Goal: Check status: Check status

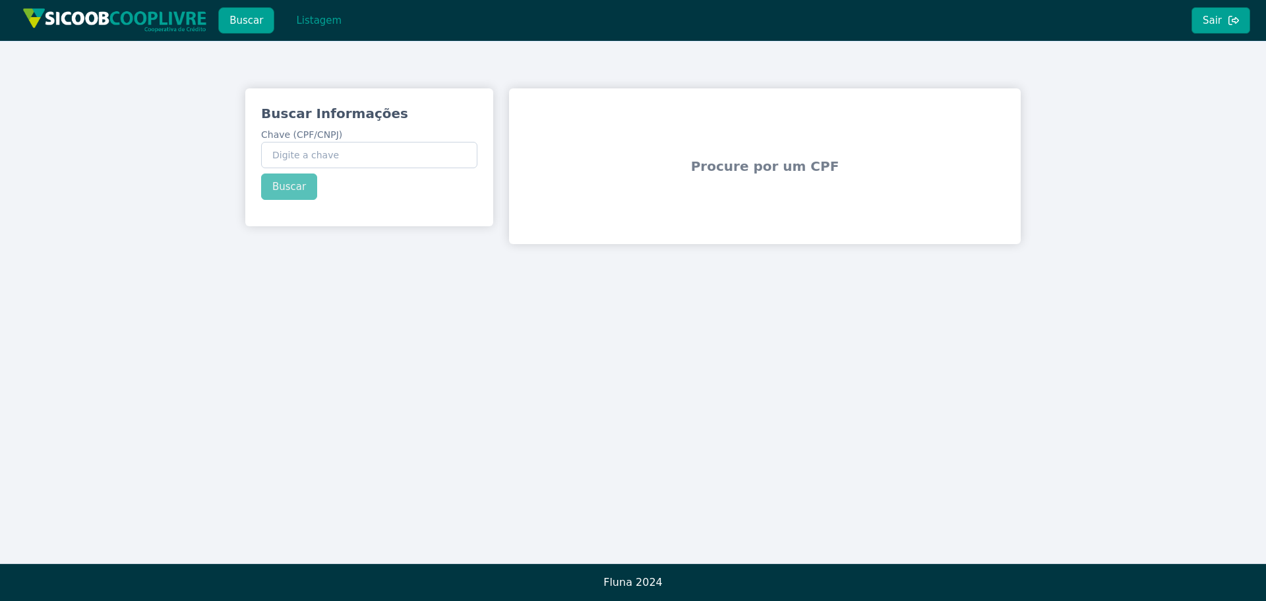
click at [324, 150] on input "Chave (CPF/CNPJ)" at bounding box center [369, 155] width 216 height 26
type input "19.487.302/0001-64"
click at [279, 183] on button "Buscar" at bounding box center [289, 186] width 56 height 26
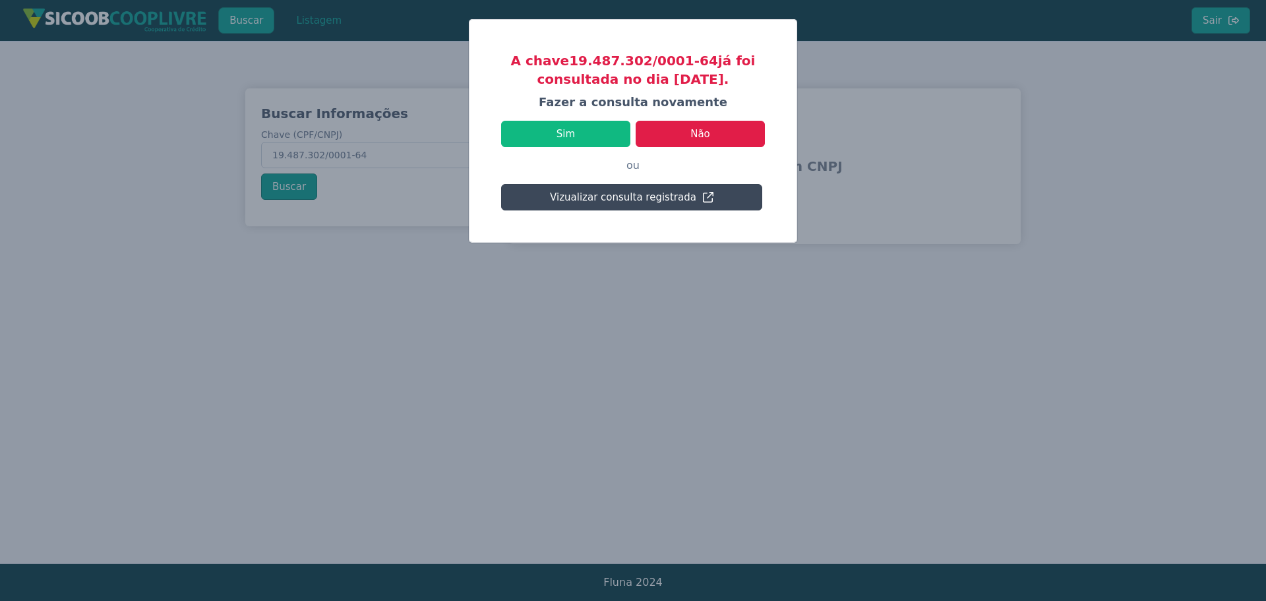
click at [634, 196] on button "Vizualizar consulta registrada" at bounding box center [631, 197] width 261 height 26
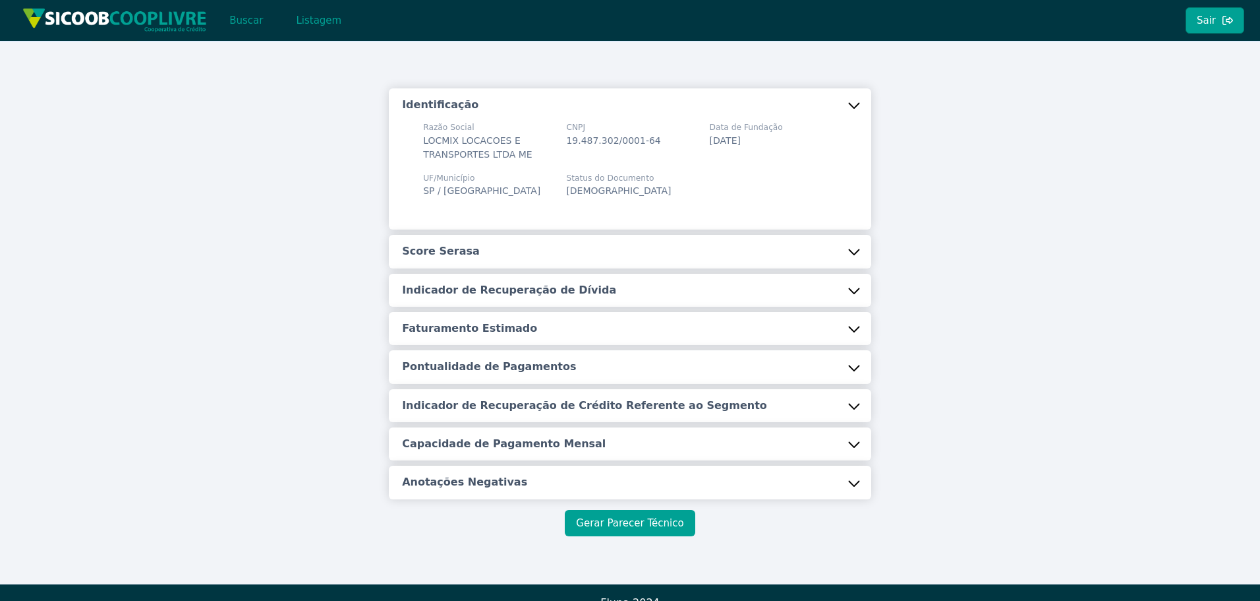
click at [627, 529] on button "Gerar Parecer Técnico" at bounding box center [630, 523] width 130 height 26
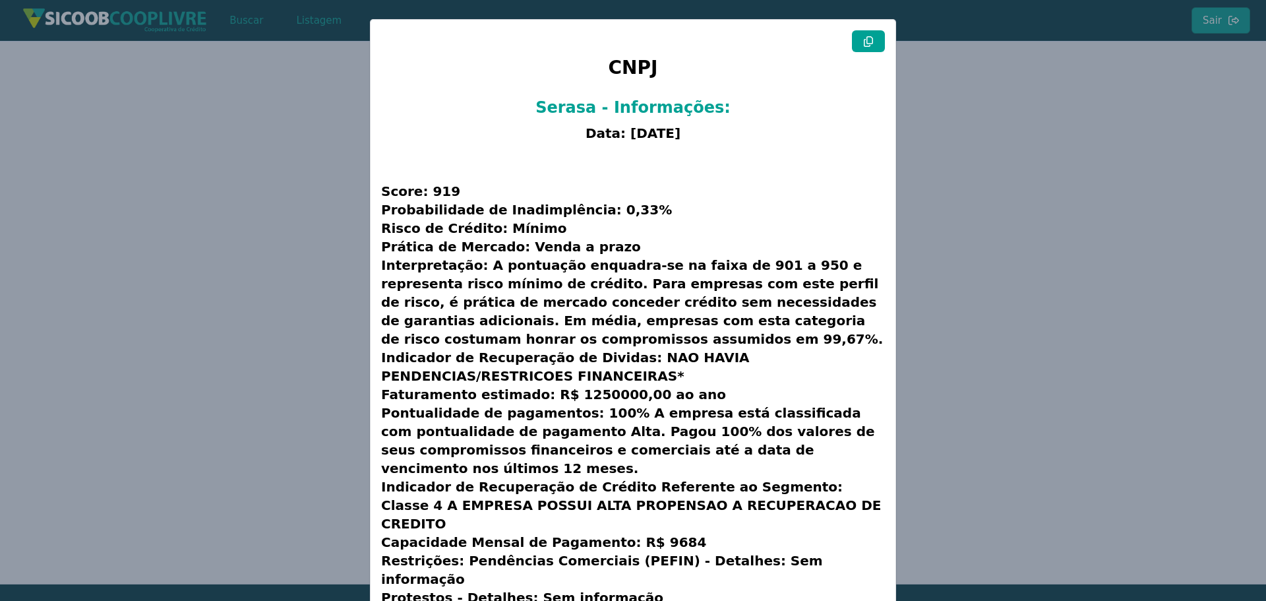
click at [865, 36] on icon at bounding box center [868, 41] width 11 height 11
drag, startPoint x: 192, startPoint y: 298, endPoint x: 206, endPoint y: 310, distance: 18.7
click at [194, 298] on modal-container "CNPJ Serasa - Informações: Data: [DATE] Score: 919 Probabilidade de Inadimplênc…" at bounding box center [633, 300] width 1266 height 601
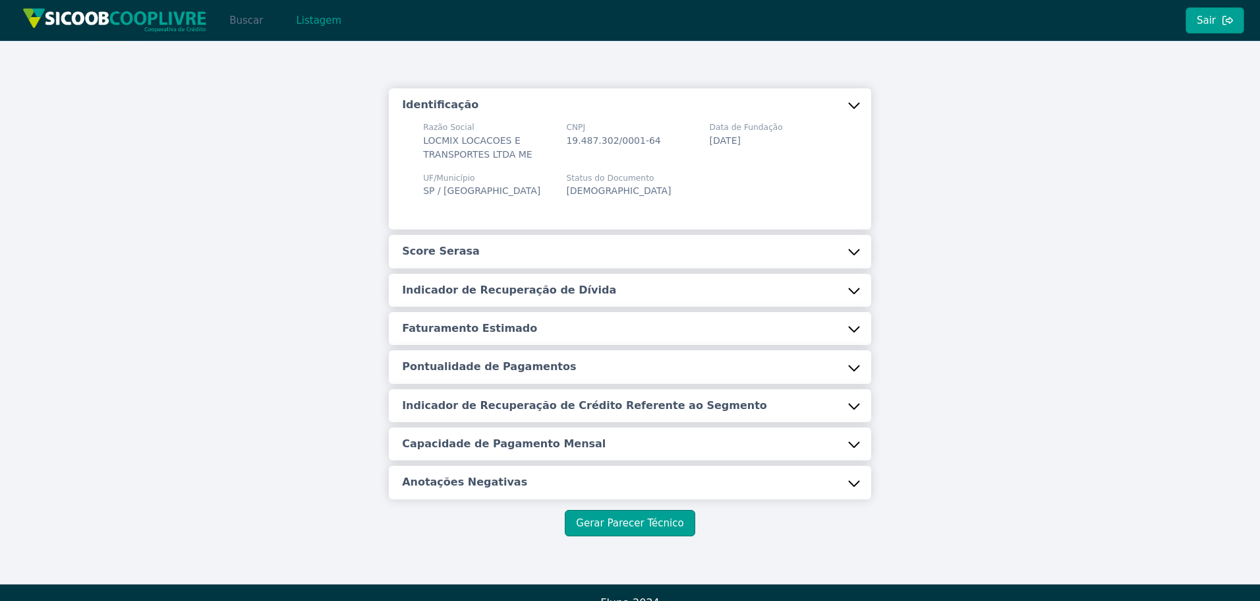
click at [252, 16] on button "Buscar" at bounding box center [246, 20] width 56 height 26
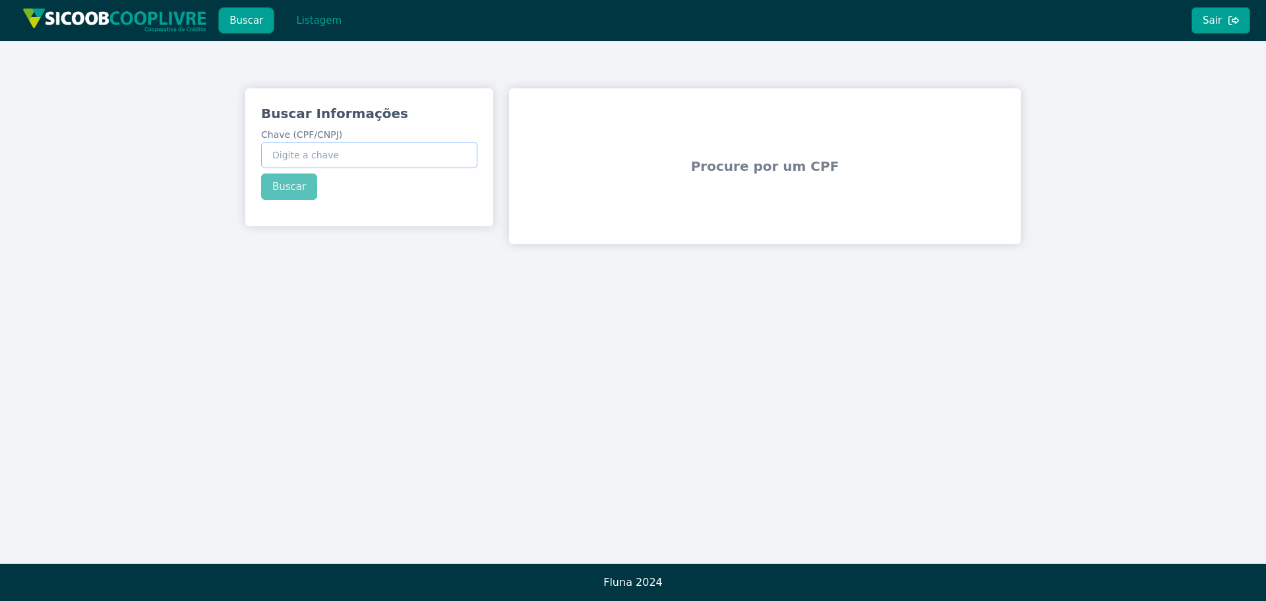
click at [348, 151] on input "Chave (CPF/CNPJ)" at bounding box center [369, 155] width 216 height 26
paste input "203.261.608-41"
type input "203.261.608-41"
click at [291, 187] on button "Buscar" at bounding box center [289, 186] width 56 height 26
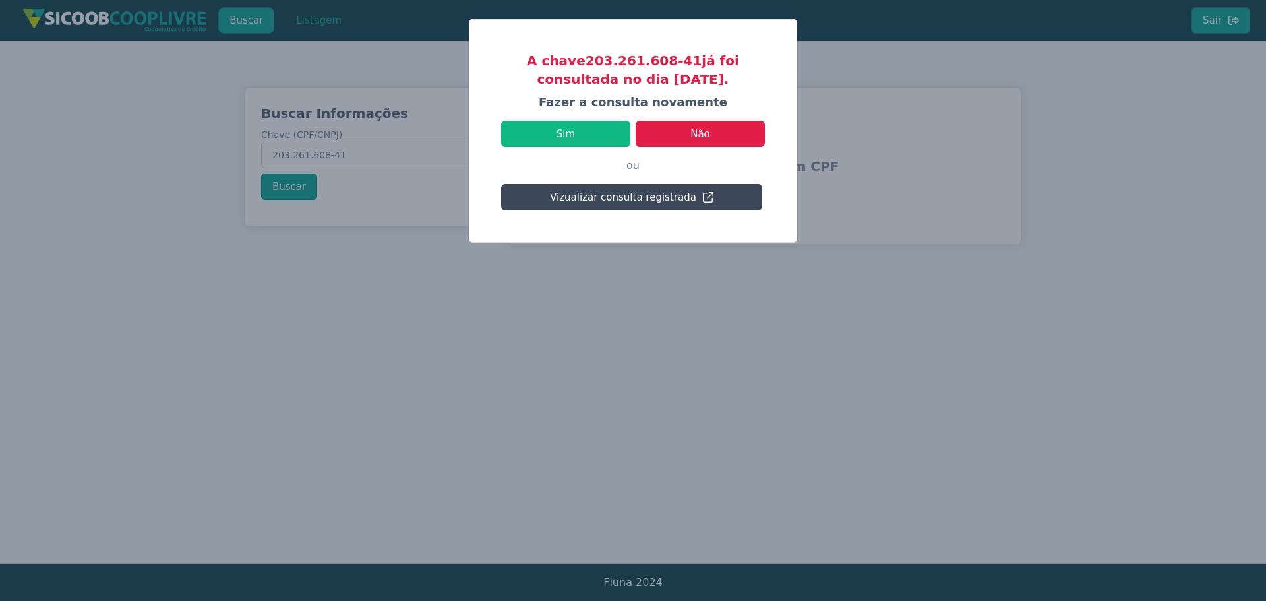
click at [623, 198] on button "Vizualizar consulta registrada" at bounding box center [631, 197] width 261 height 26
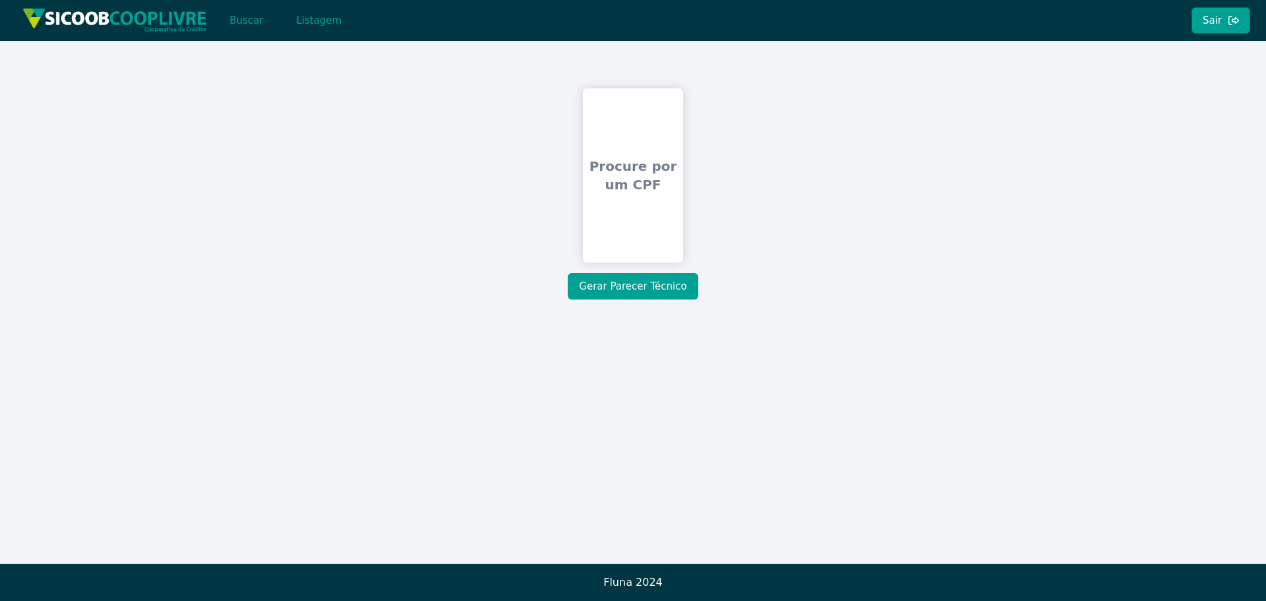
click at [631, 281] on button "Gerar Parecer Técnico" at bounding box center [633, 286] width 130 height 26
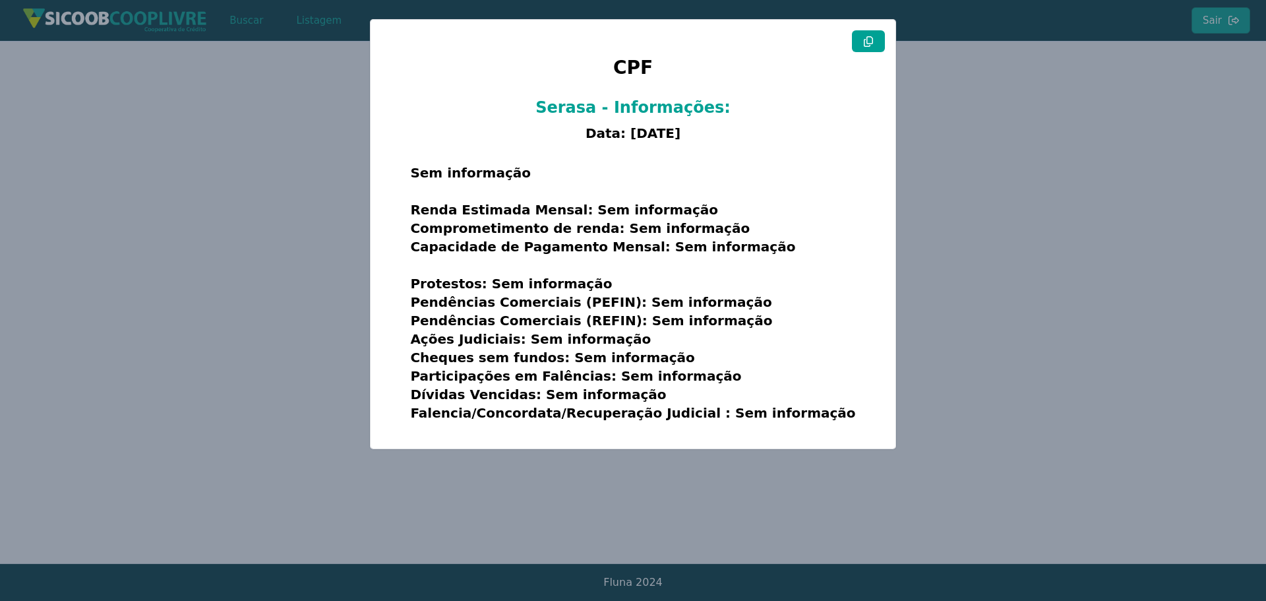
click at [295, 261] on modal-container "CPF Serasa - Informações: Data: [DATE] Sem informação Renda Estimada Mensal: Se…" at bounding box center [633, 300] width 1266 height 601
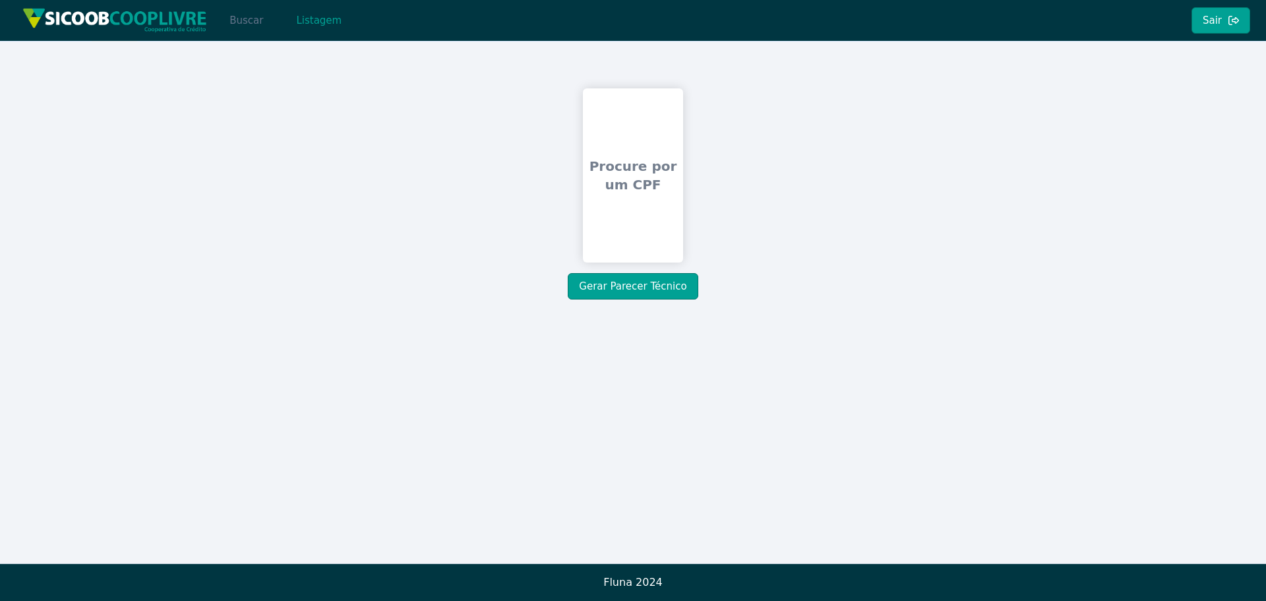
click at [239, 26] on button "Buscar" at bounding box center [246, 20] width 56 height 26
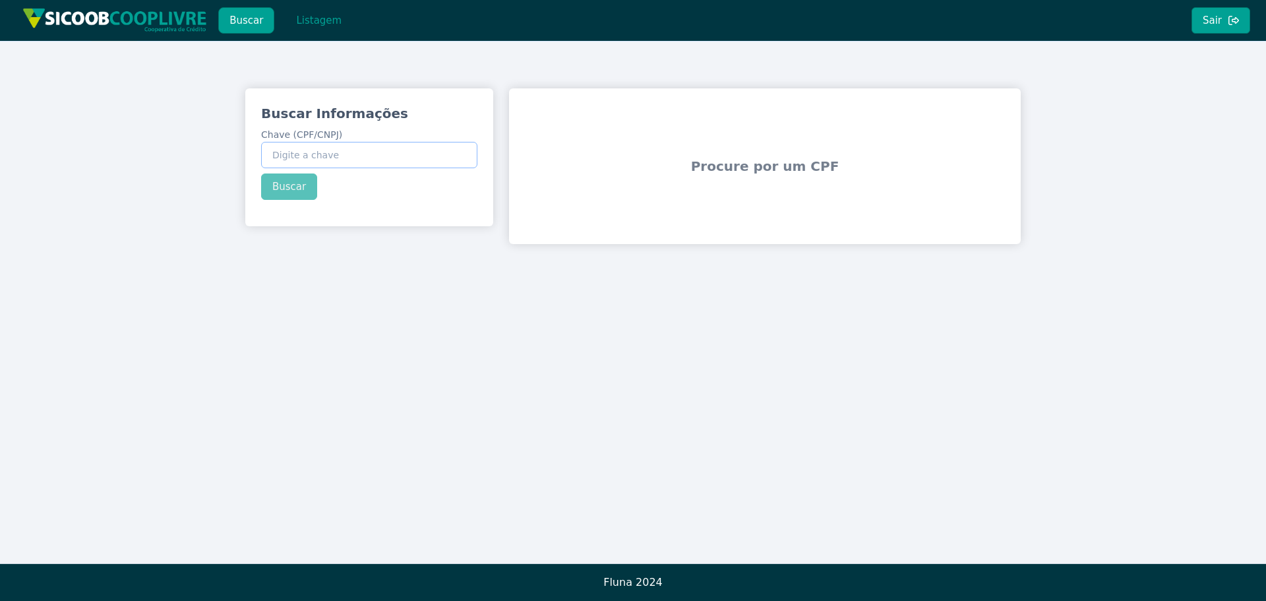
click at [300, 153] on input "Chave (CPF/CNPJ)" at bounding box center [369, 155] width 216 height 26
paste input "203.261.608-41"
click at [287, 190] on button "Buscar" at bounding box center [289, 186] width 56 height 26
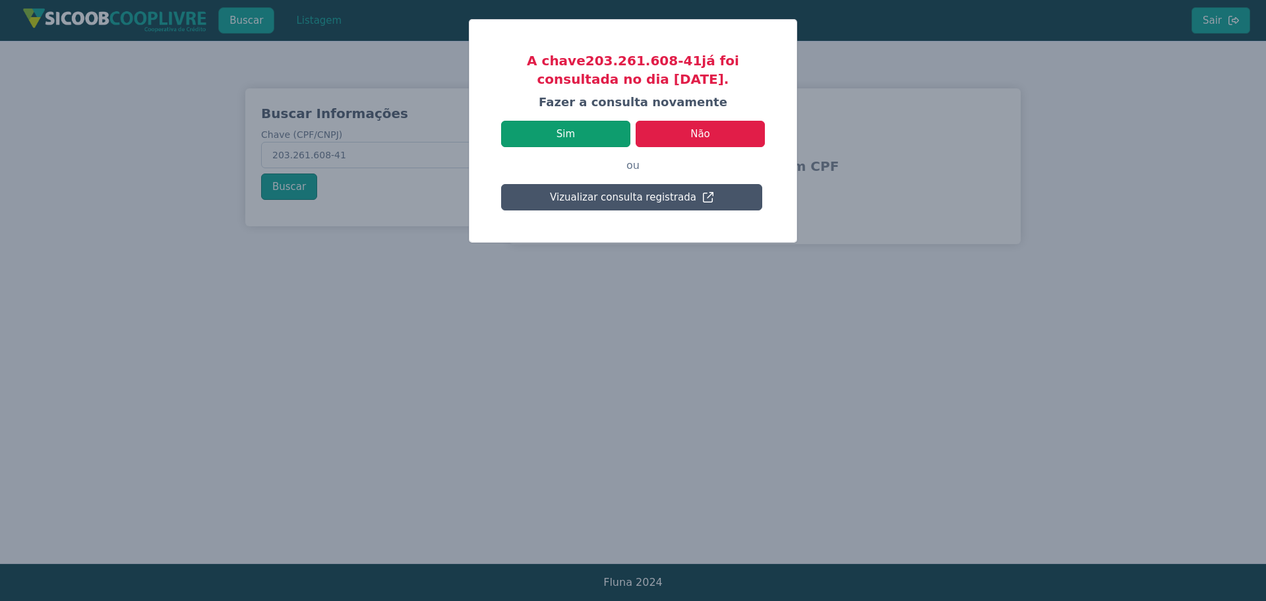
click at [563, 132] on button "Sim" at bounding box center [565, 134] width 129 height 26
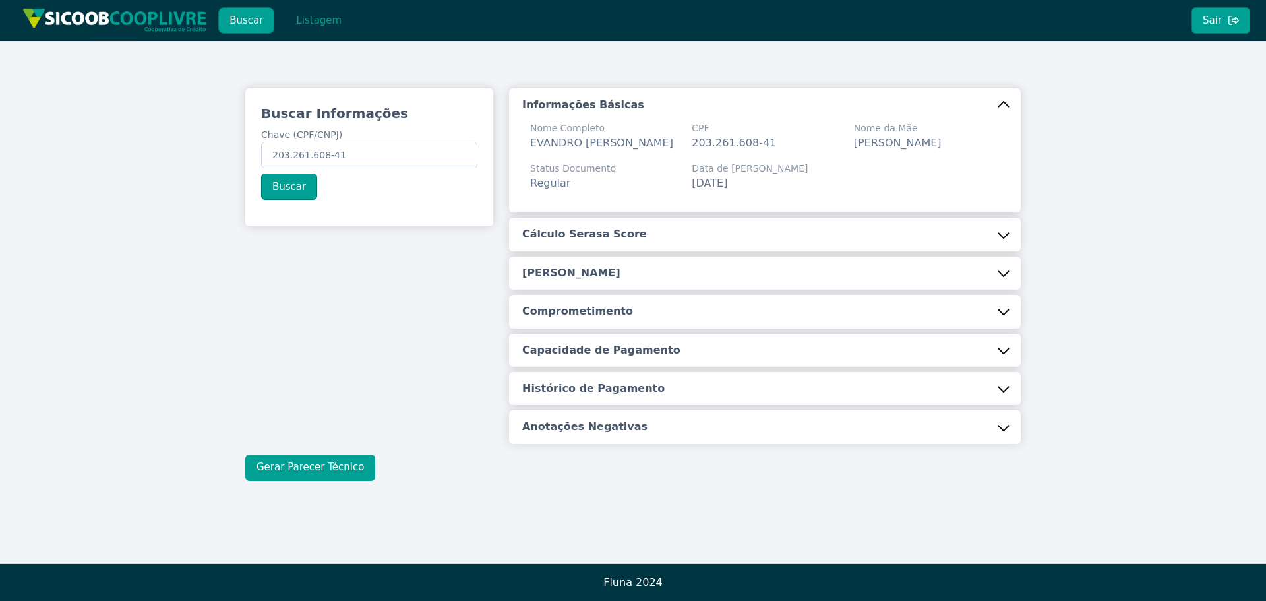
click at [329, 465] on button "Gerar Parecer Técnico" at bounding box center [310, 467] width 130 height 26
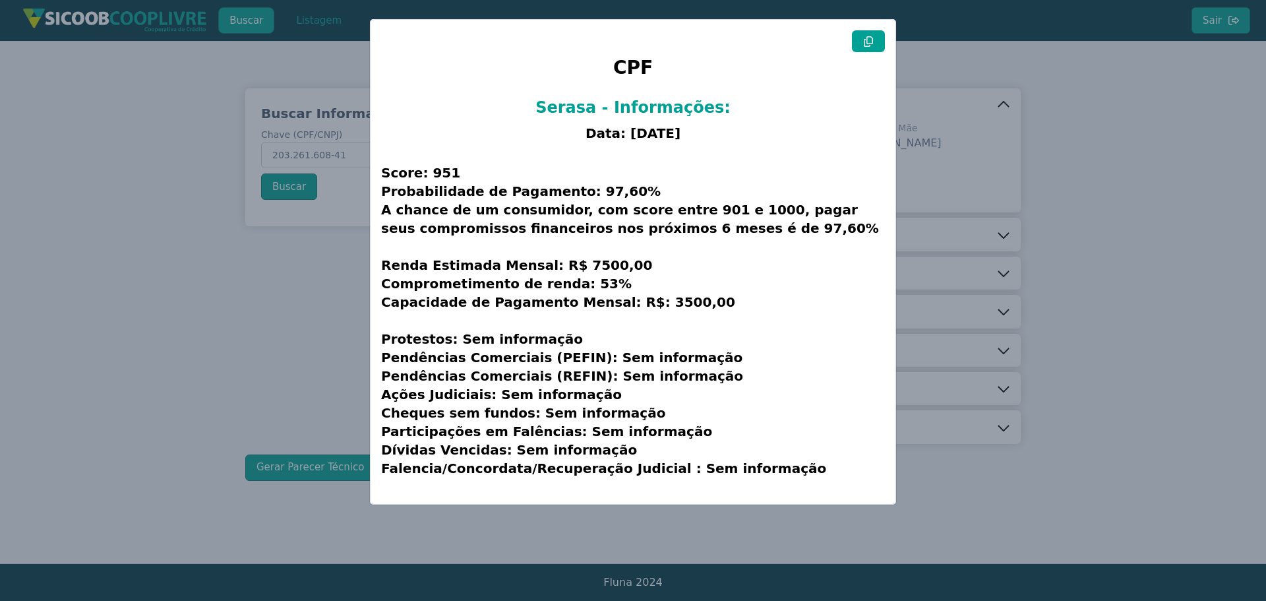
click at [201, 339] on modal-container "CPF Serasa - Informações: Data: [DATE] Score: 951 Probabilidade de Pagamento: 9…" at bounding box center [633, 300] width 1266 height 601
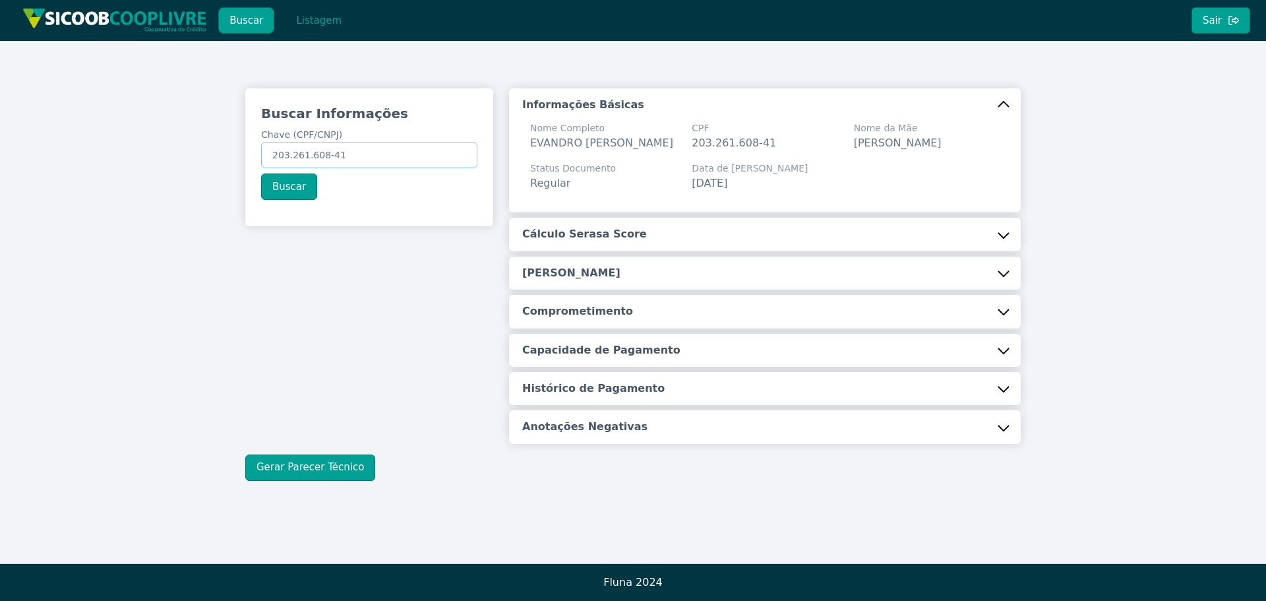
drag, startPoint x: 272, startPoint y: 151, endPoint x: 401, endPoint y: 107, distance: 136.3
click at [394, 144] on input "203.261.608-41" at bounding box center [369, 155] width 216 height 26
paste input "4.079.794/0001-99"
type input "24.079.794/0001-99"
click at [288, 183] on button "Buscar" at bounding box center [289, 186] width 56 height 26
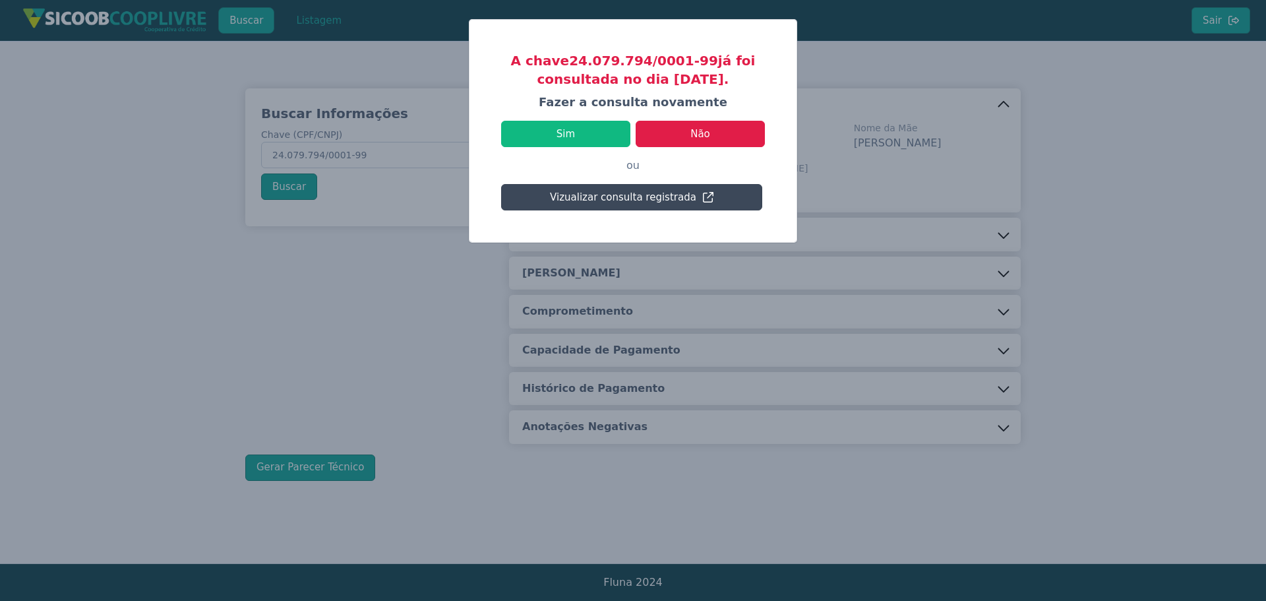
click at [627, 195] on button "Vizualizar consulta registrada" at bounding box center [631, 197] width 261 height 26
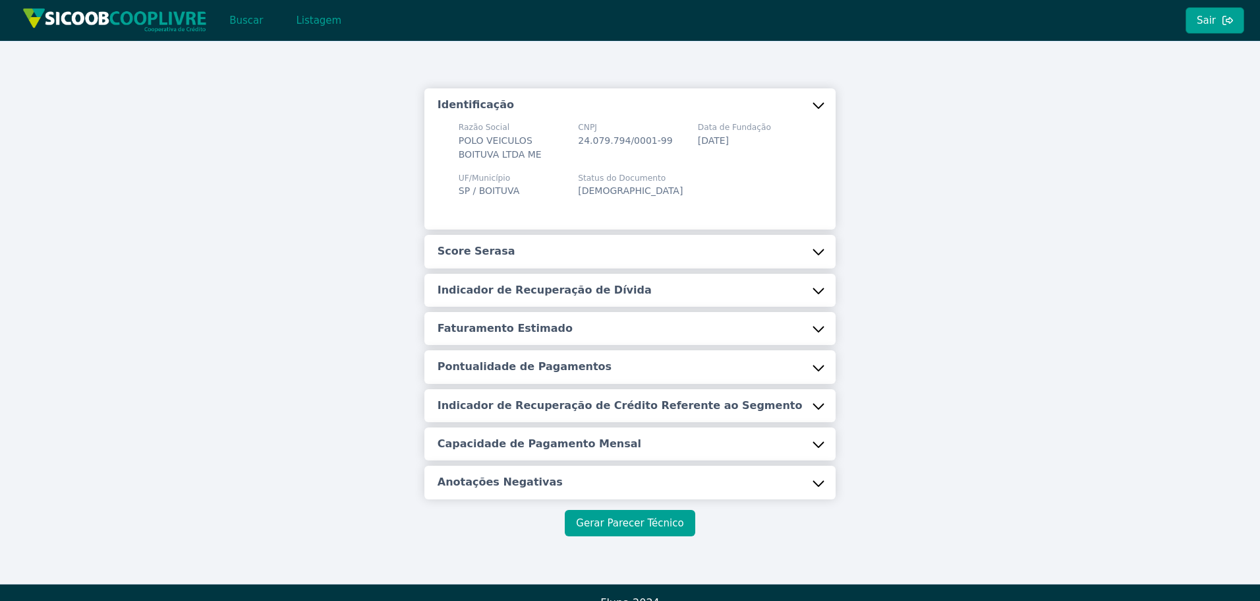
click at [645, 521] on button "Gerar Parecer Técnico" at bounding box center [630, 523] width 130 height 26
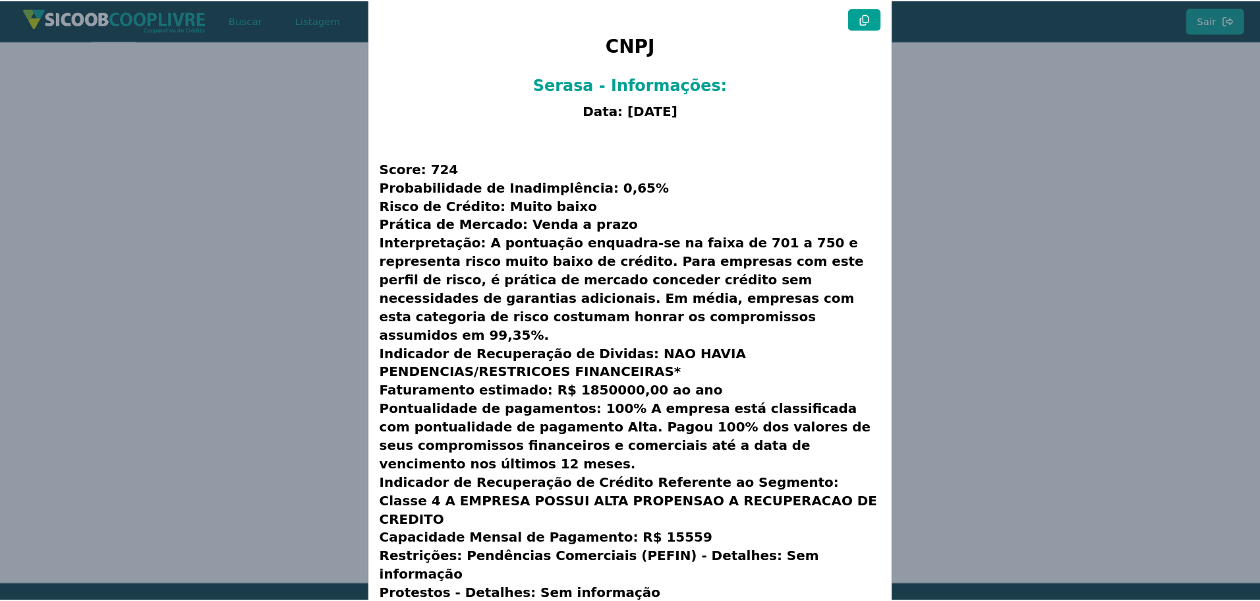
scroll to position [34, 0]
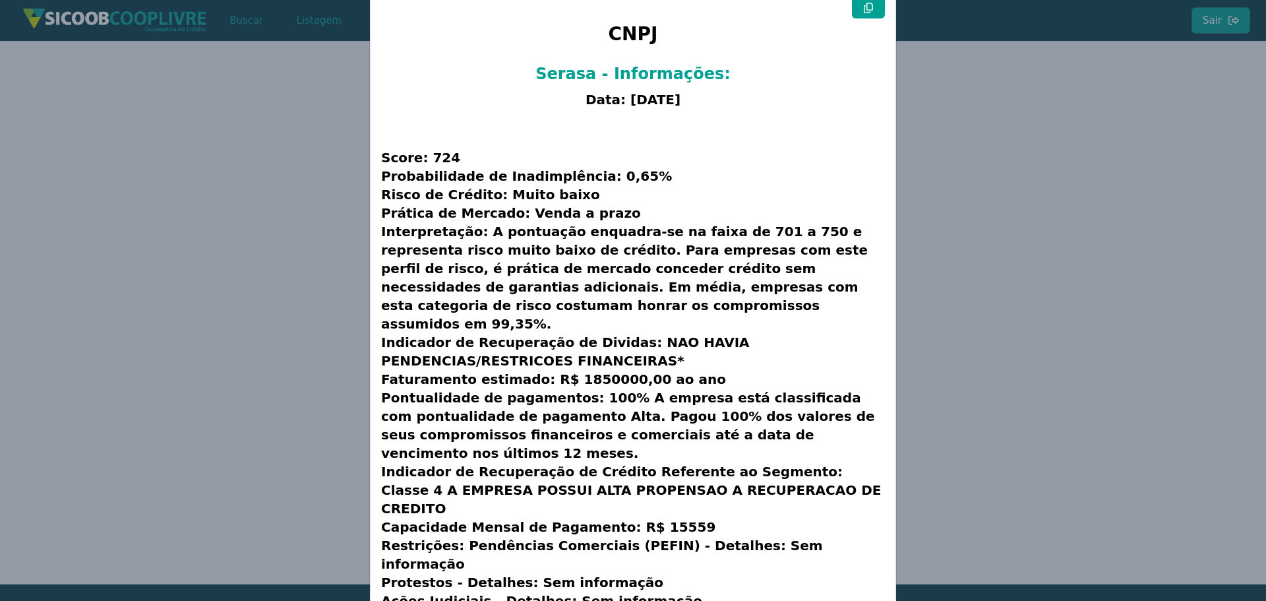
click at [228, 185] on modal-container "CNPJ Serasa - Informações: Data: [DATE] Score: 724 Probabilidade de Inadimplênc…" at bounding box center [633, 300] width 1266 height 601
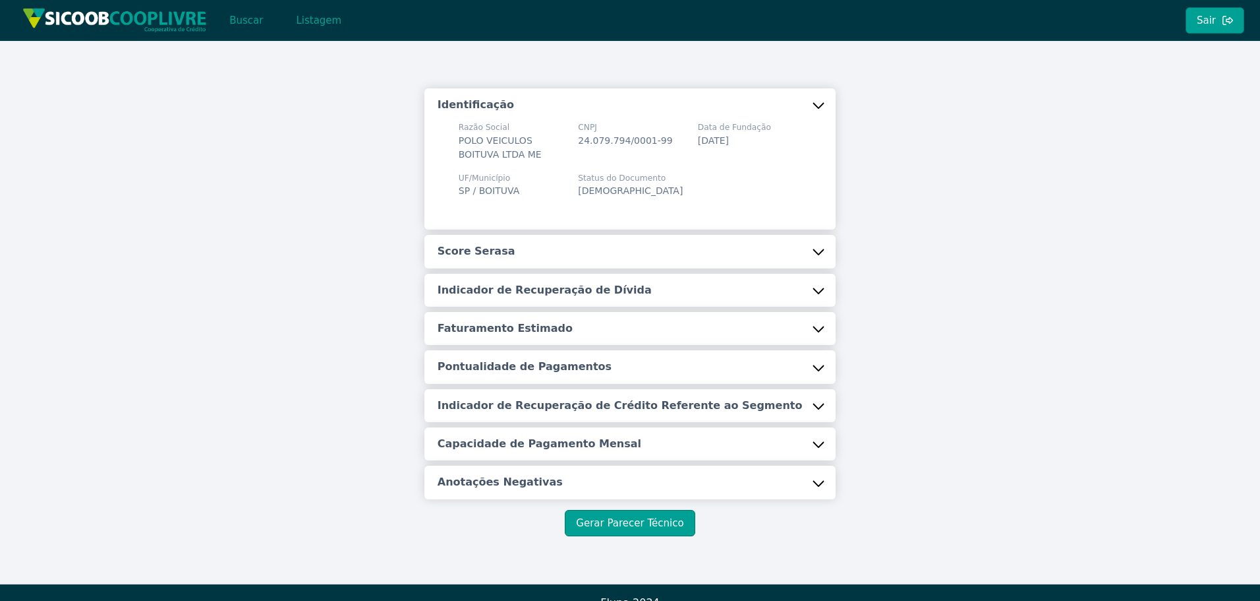
click at [257, 235] on div "Identificação Razão Social POLO VEICULOS BOITUVA LTDA ME CNPJ 24.079.794/0001-9…" at bounding box center [630, 312] width 775 height 448
